Goal: Task Accomplishment & Management: Manage account settings

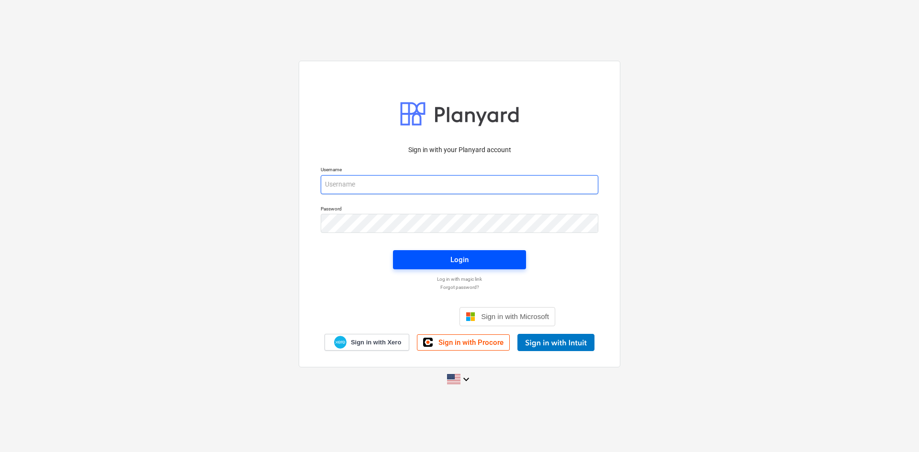
type input "[PERSON_NAME][EMAIL_ADDRESS][DOMAIN_NAME]"
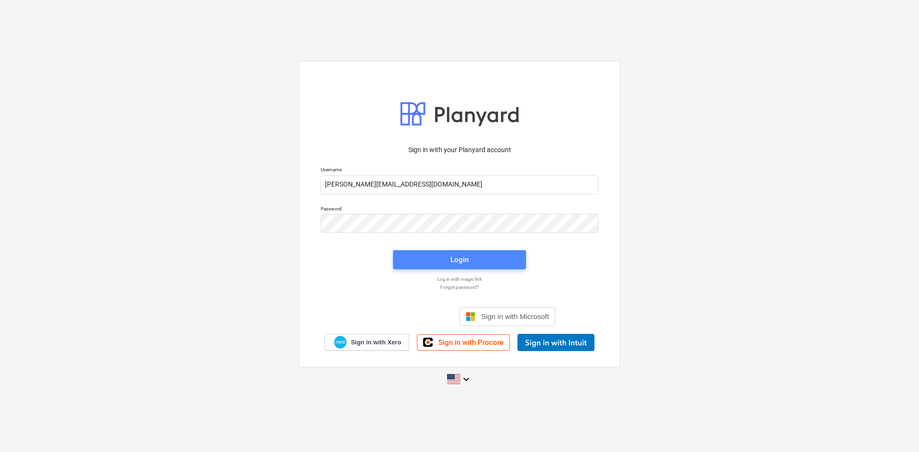
click at [482, 259] on span "Login" at bounding box center [459, 260] width 110 height 12
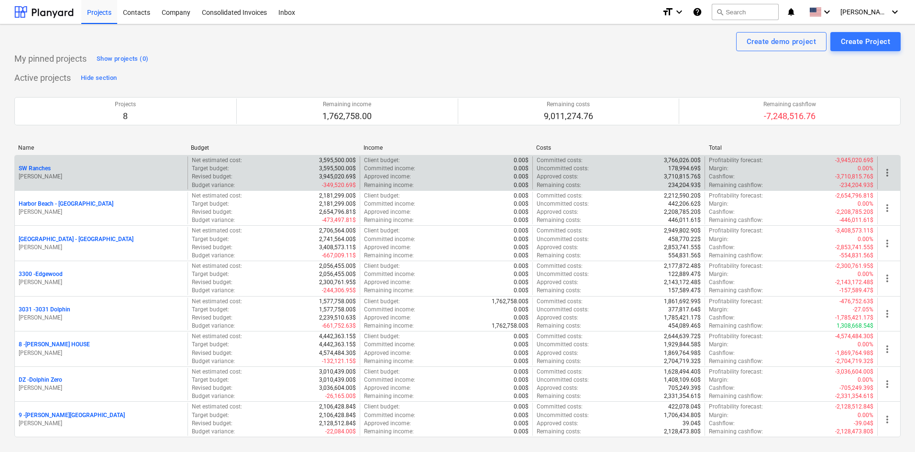
click at [44, 168] on p "SW Ranches" at bounding box center [35, 169] width 32 height 8
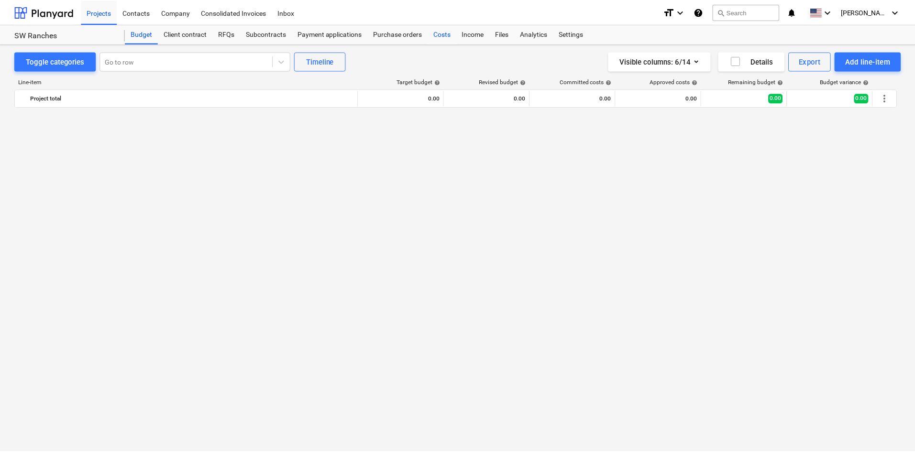
scroll to position [955, 0]
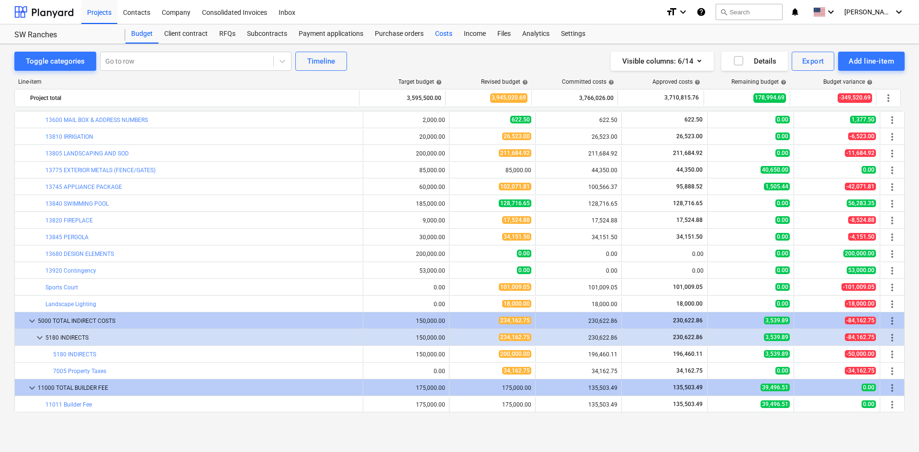
click at [446, 32] on div "Costs" at bounding box center [443, 33] width 29 height 19
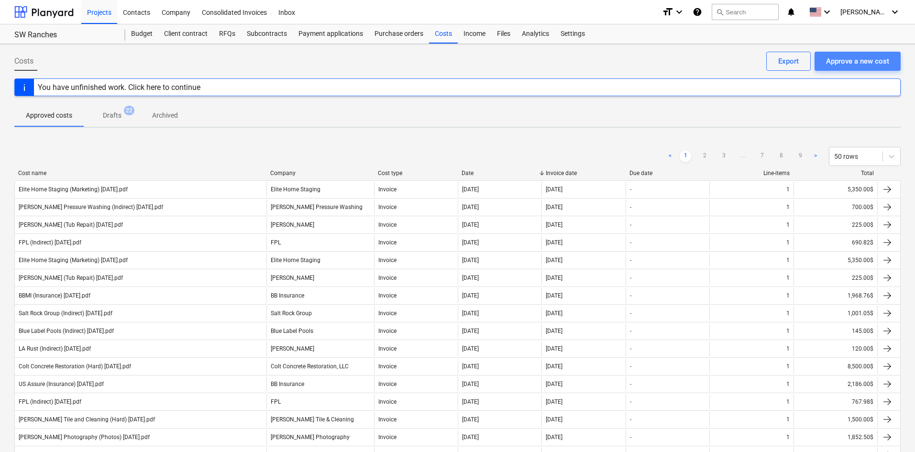
click at [838, 65] on div "Approve a new cost" at bounding box center [857, 61] width 63 height 12
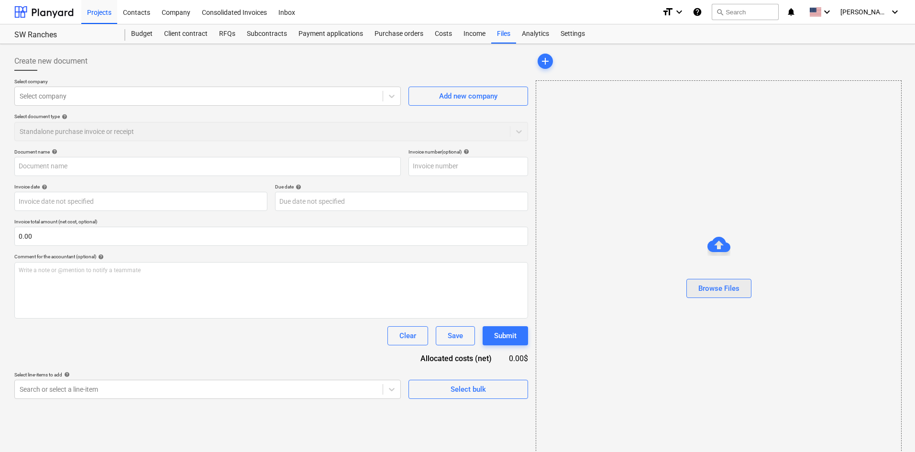
drag, startPoint x: 707, startPoint y: 276, endPoint x: 707, endPoint y: 284, distance: 8.1
click at [706, 276] on div at bounding box center [718, 271] width 365 height 15
click at [707, 284] on div "Browse Files" at bounding box center [719, 288] width 41 height 12
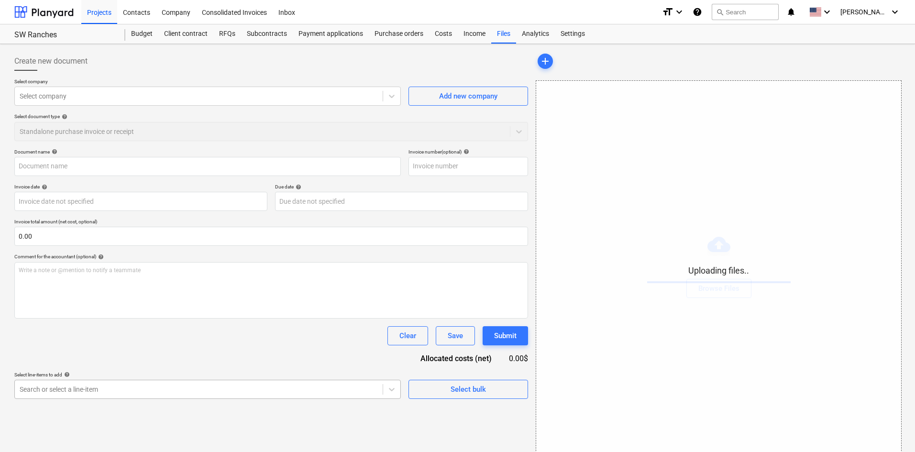
click at [252, 389] on body "Projects Contacts Company Consolidated Invoices Inbox format_size keyboard_arro…" at bounding box center [457, 226] width 915 height 452
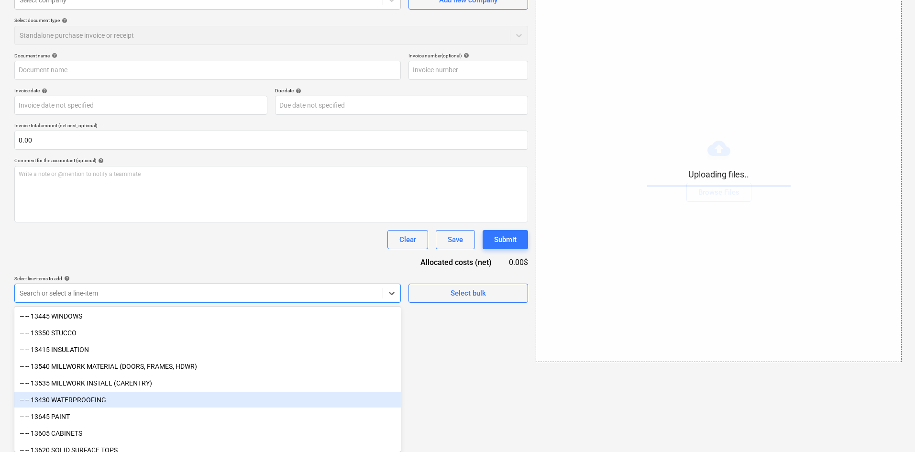
scroll to position [1163, 0]
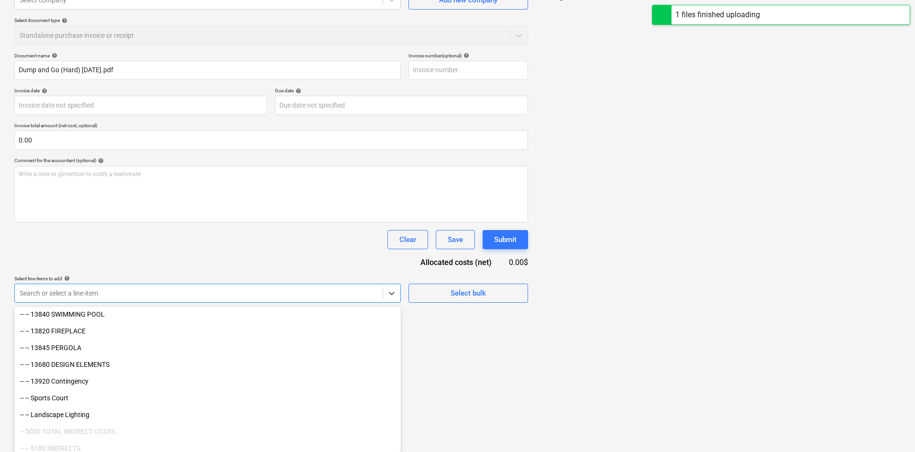
type input "Dump and Go (Hard) [DATE].pdf"
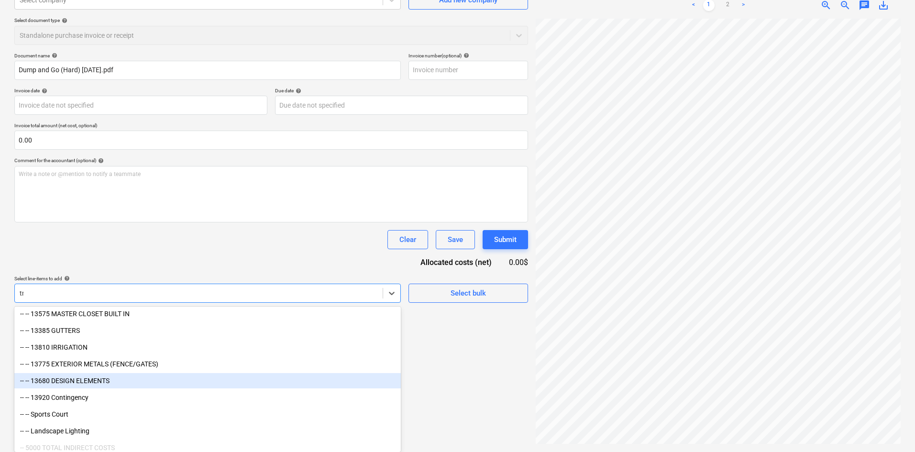
scroll to position [96, 0]
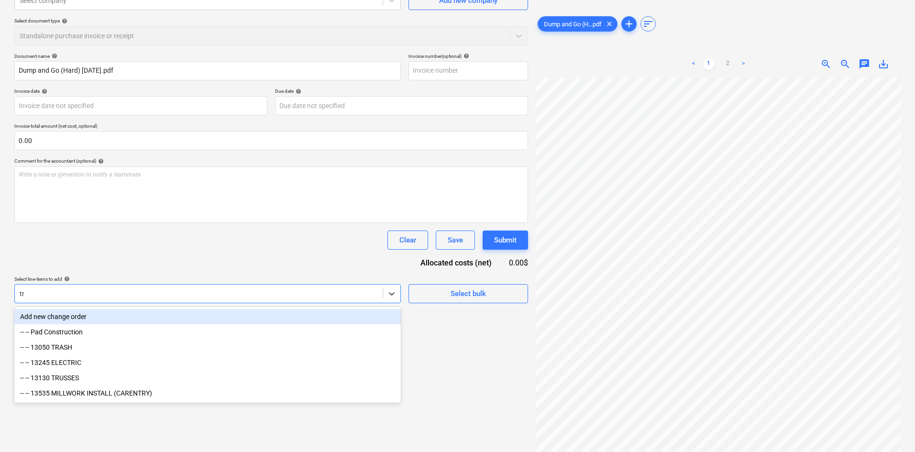
type input "tra"
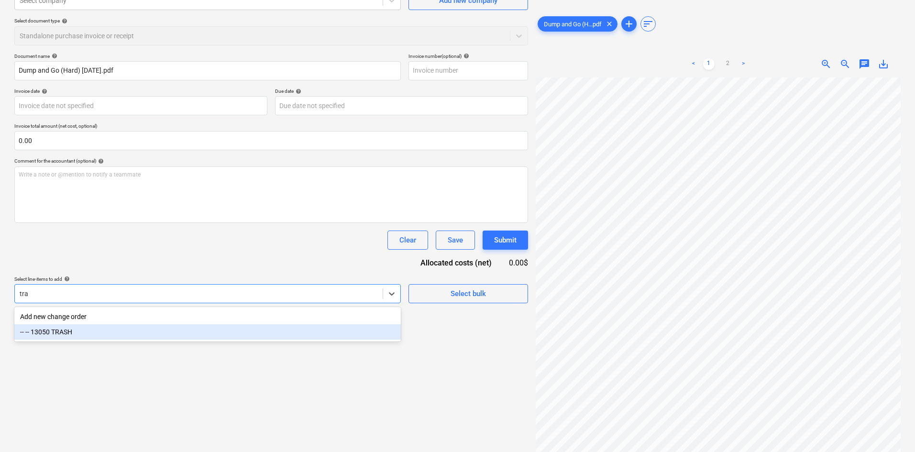
click at [95, 335] on div "-- -- 13050 TRASH" at bounding box center [207, 331] width 387 height 15
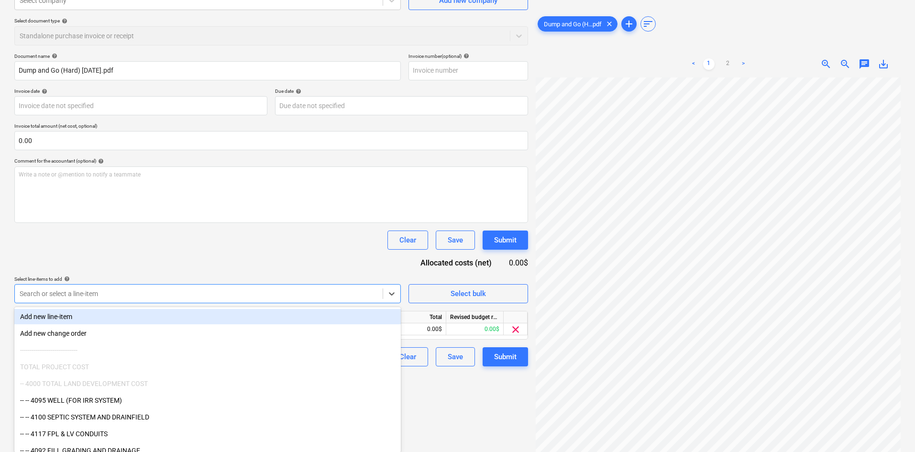
click at [219, 256] on div "Document name help Dump and Go (Hard) [DATE].pdf Invoice number (optional) help…" at bounding box center [271, 209] width 514 height 313
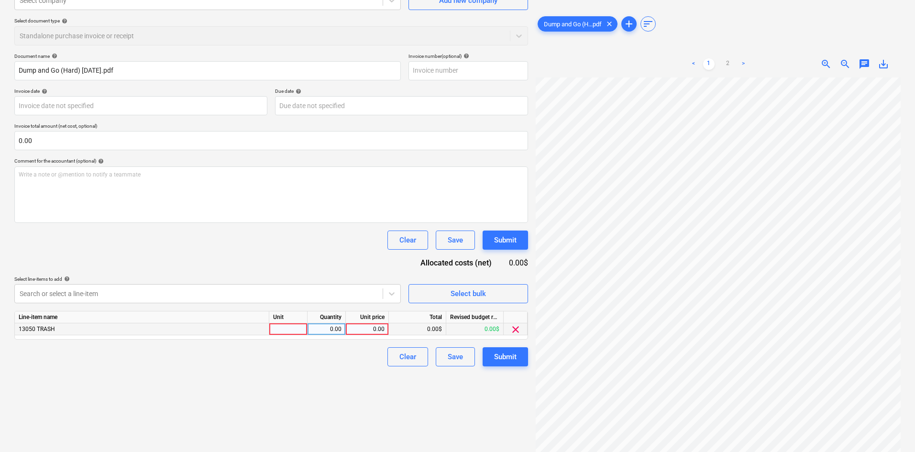
click at [360, 328] on div "0.00" at bounding box center [367, 329] width 35 height 12
type input "300"
click at [295, 369] on div "Create new document Select company Select company Add new company Select docume…" at bounding box center [272, 200] width 522 height 496
click at [512, 358] on div "Submit" at bounding box center [505, 357] width 22 height 12
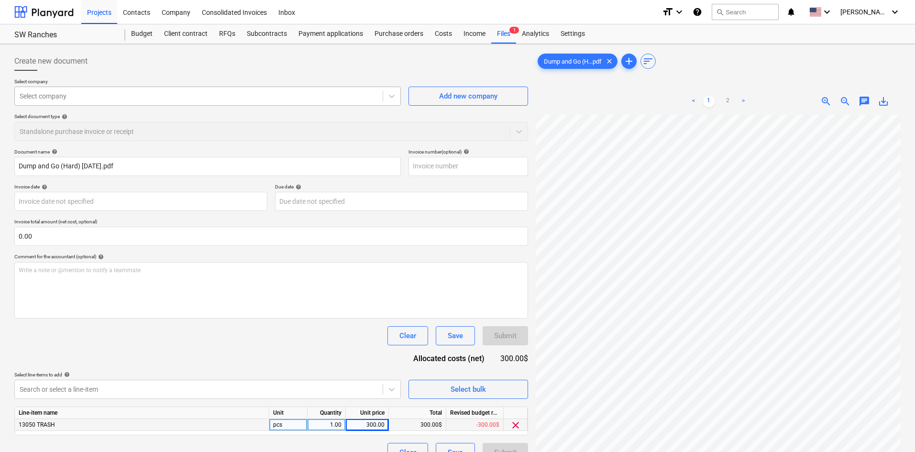
click at [126, 101] on div "Select company" at bounding box center [199, 95] width 368 height 13
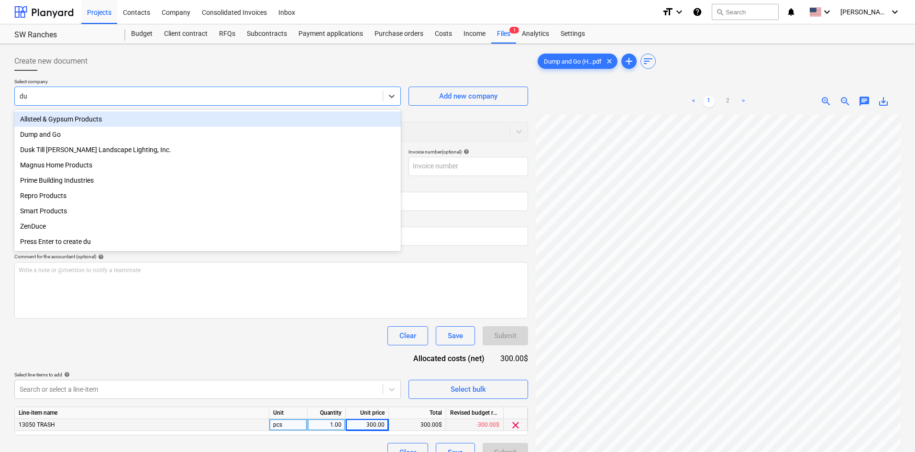
type input "dum"
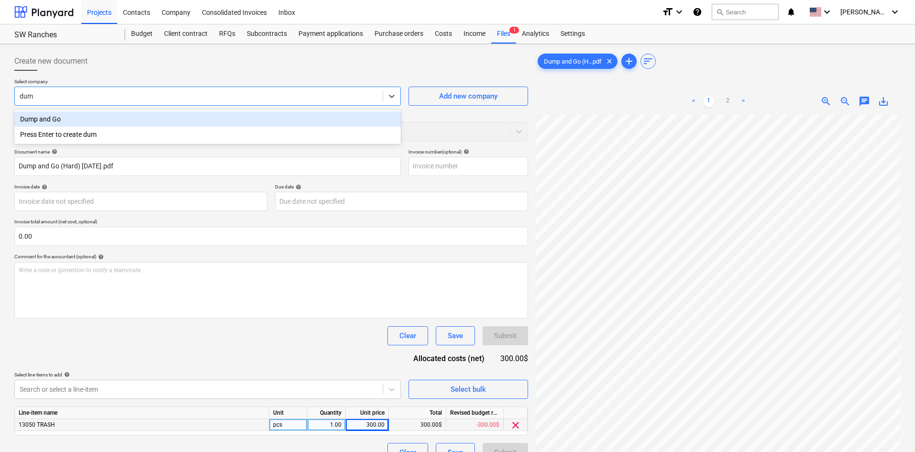
drag, startPoint x: 174, startPoint y: 130, endPoint x: 183, endPoint y: 122, distance: 12.6
click at [183, 122] on div "Dump and Go Press Enter to create dum" at bounding box center [207, 127] width 387 height 34
click at [183, 126] on div "Dump and Go" at bounding box center [207, 118] width 387 height 15
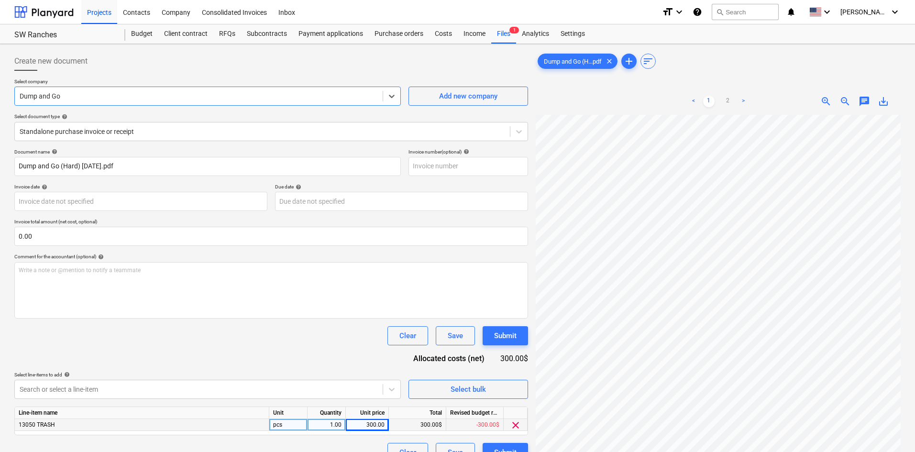
click at [209, 84] on p "Select company" at bounding box center [207, 82] width 387 height 8
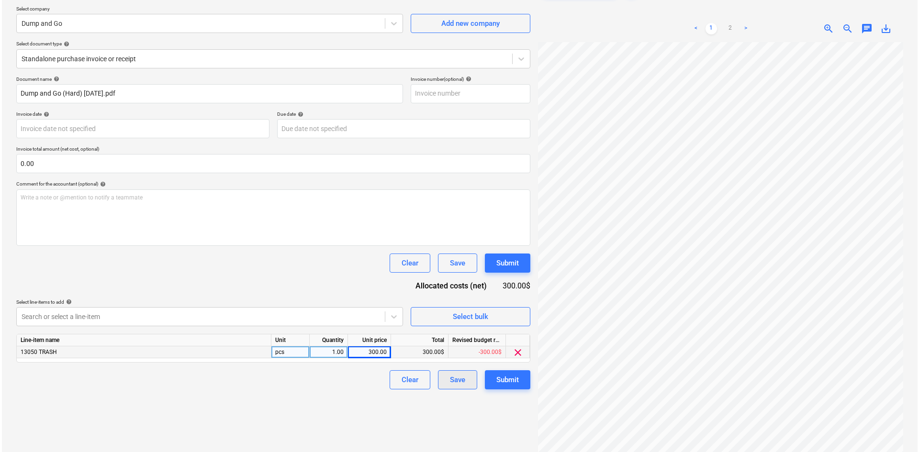
scroll to position [96, 0]
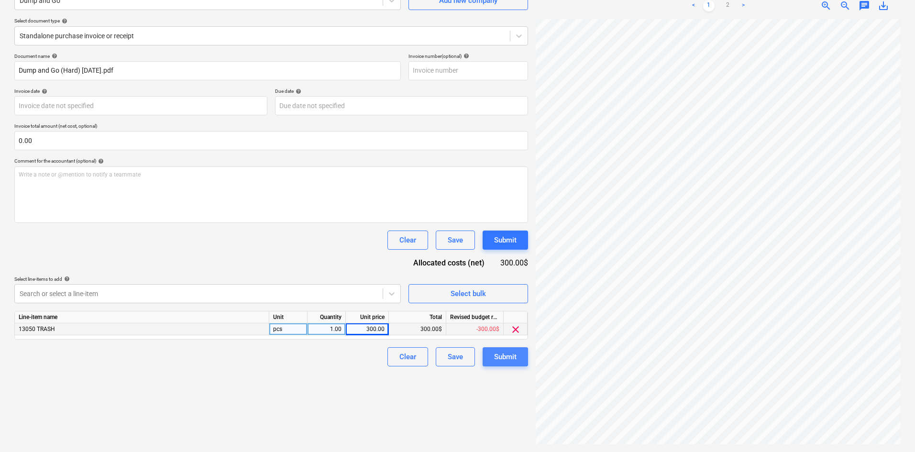
click at [500, 355] on div "Submit" at bounding box center [505, 357] width 22 height 12
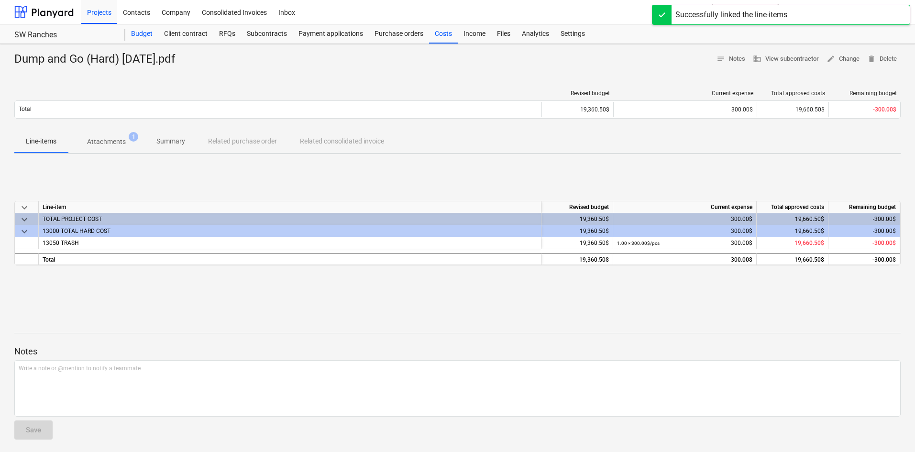
click at [143, 34] on div "Budget" at bounding box center [141, 33] width 33 height 19
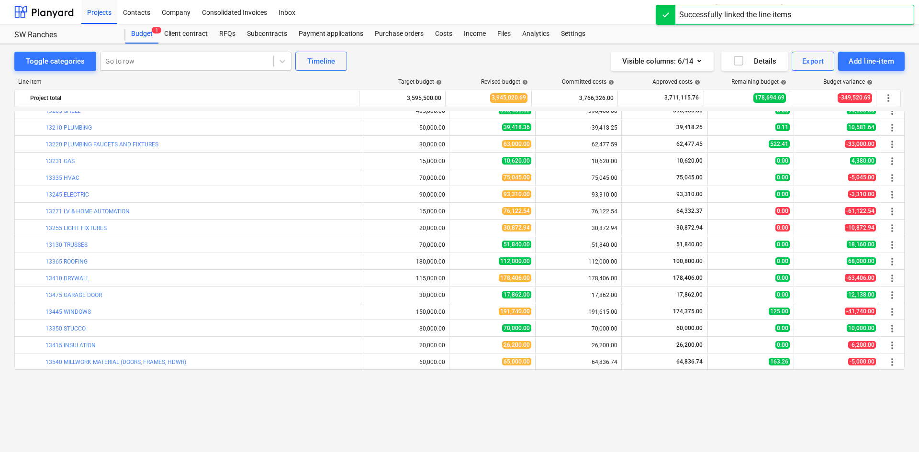
scroll to position [285, 0]
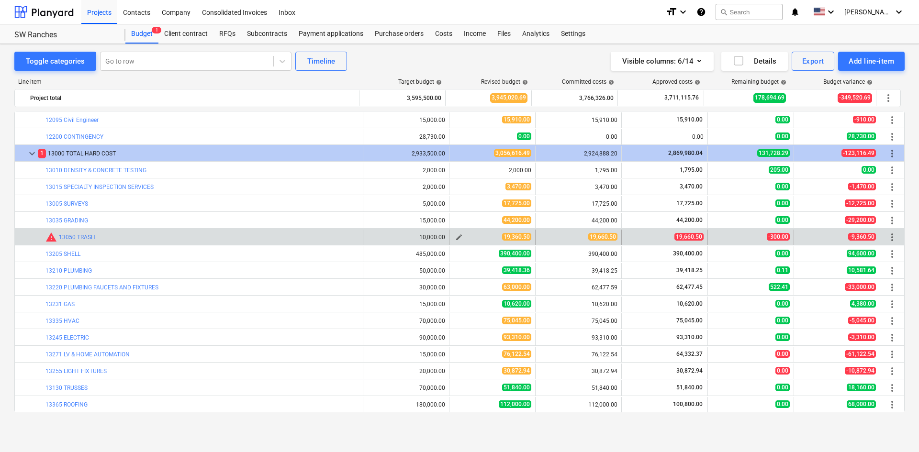
click at [456, 239] on span "edit" at bounding box center [459, 238] width 8 height 8
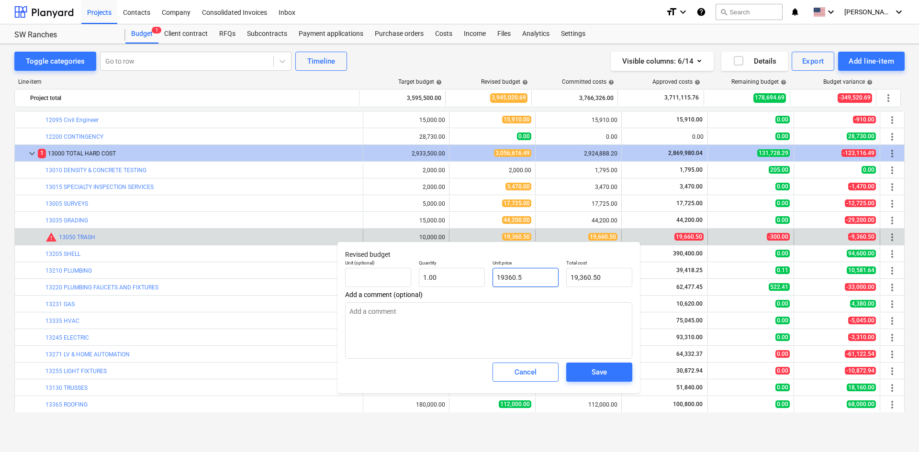
drag, startPoint x: 545, startPoint y: 283, endPoint x: 434, endPoint y: 293, distance: 111.9
click at [436, 292] on div "Revised budget Unit (optional) Quantity 1.00 Unit price 19360.5 Total cost 19,3…" at bounding box center [488, 318] width 302 height 152
type input "1"
type textarea "x"
type input "1.00"
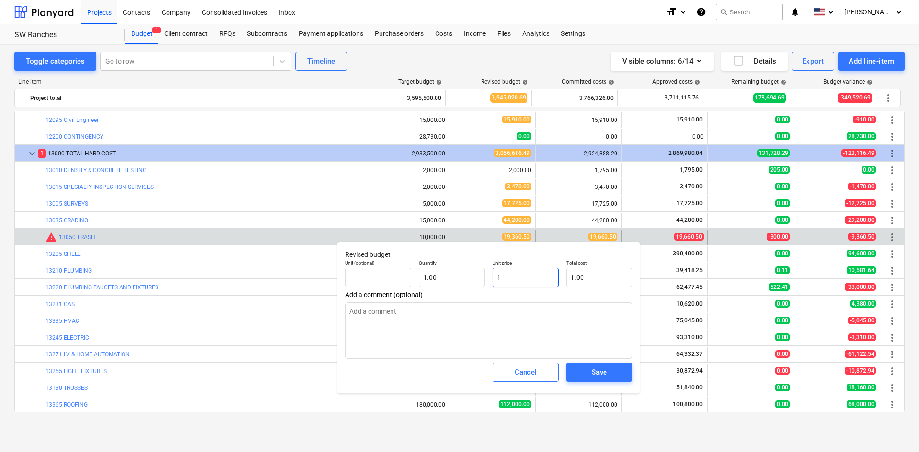
type input "19"
type textarea "x"
type input "19.00"
type input "196"
type textarea "x"
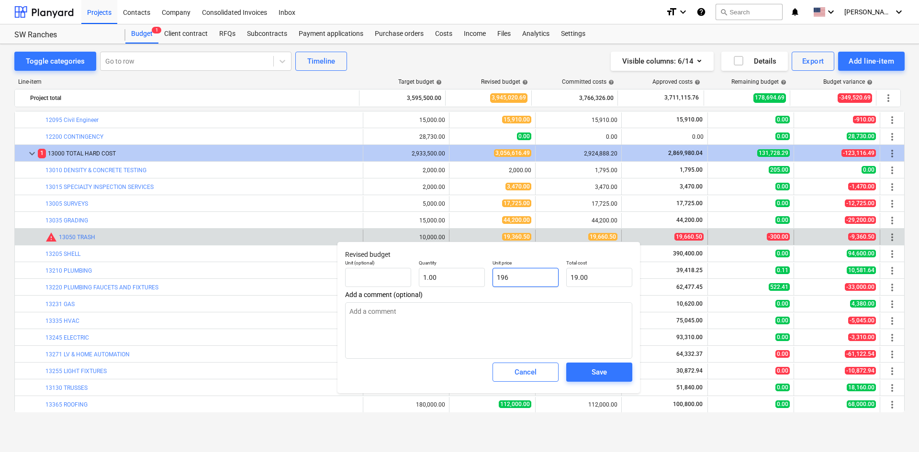
type input "196.00"
type input "1966"
type textarea "x"
type input "1,966.00"
type input "19660"
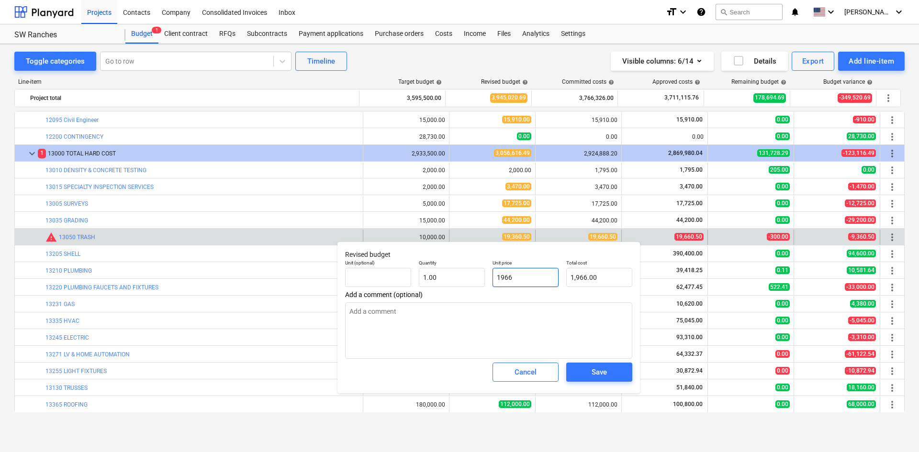
type textarea "x"
type input "19,660.00"
type input "19660."
type textarea "x"
type input "19660.5"
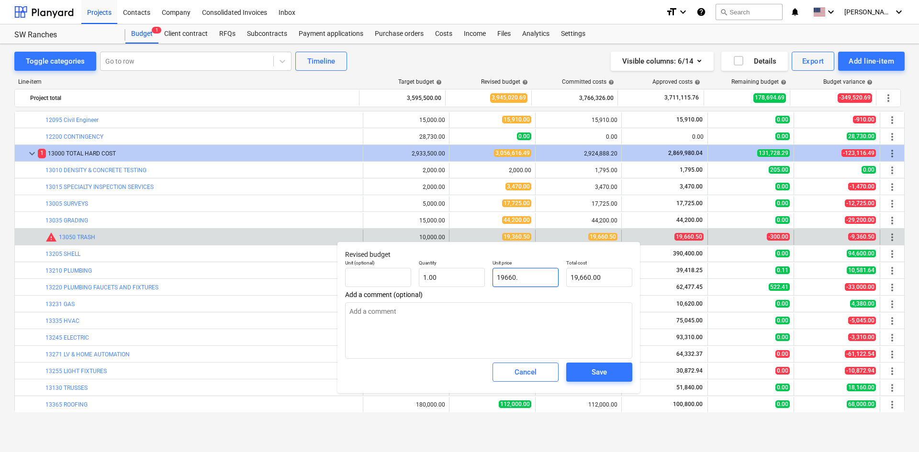
type textarea "x"
type input "19,660.50"
type input "19660.50"
click at [577, 370] on button "Save" at bounding box center [599, 372] width 66 height 19
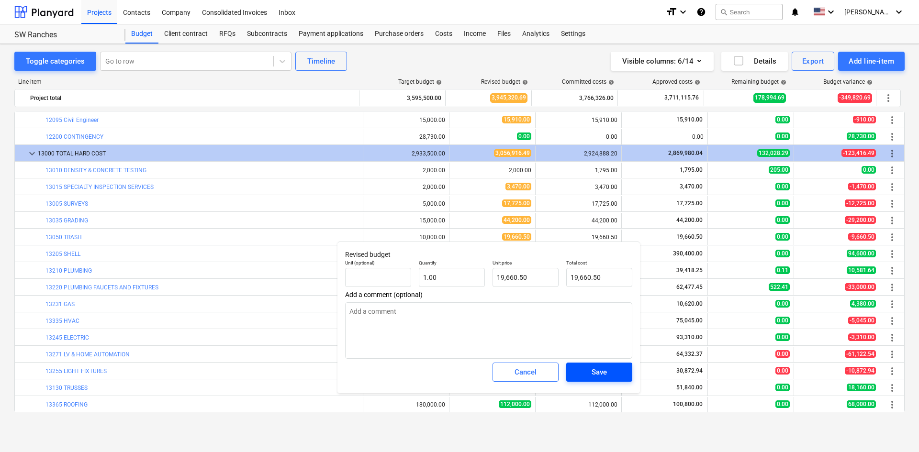
type textarea "x"
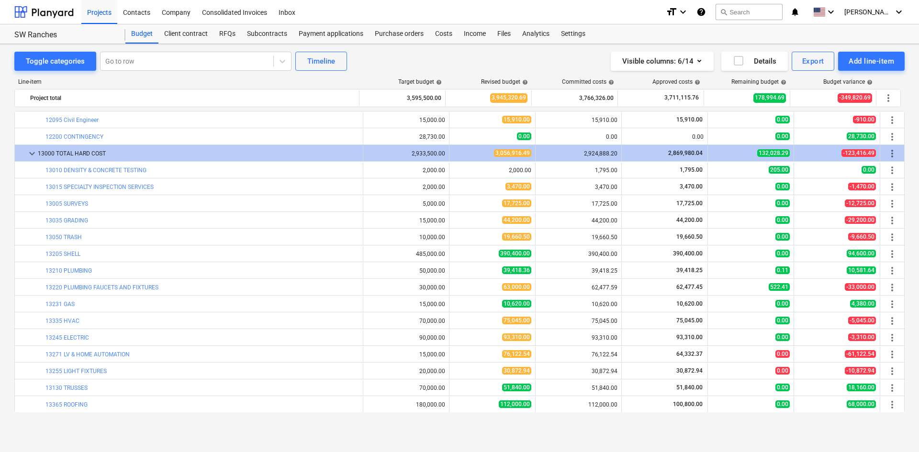
click at [312, 432] on div "Toggle categories Go to row Timeline Visible columns : 6/14 Details Export Add …" at bounding box center [459, 248] width 919 height 408
